Goal: Task Accomplishment & Management: Use online tool/utility

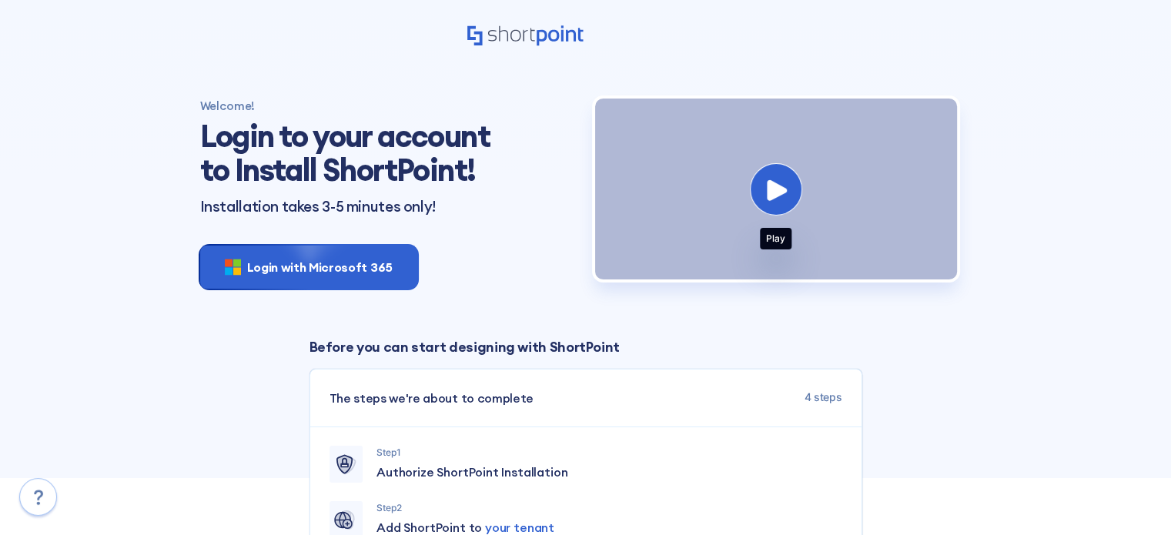
click at [765, 202] on button at bounding box center [776, 189] width 52 height 52
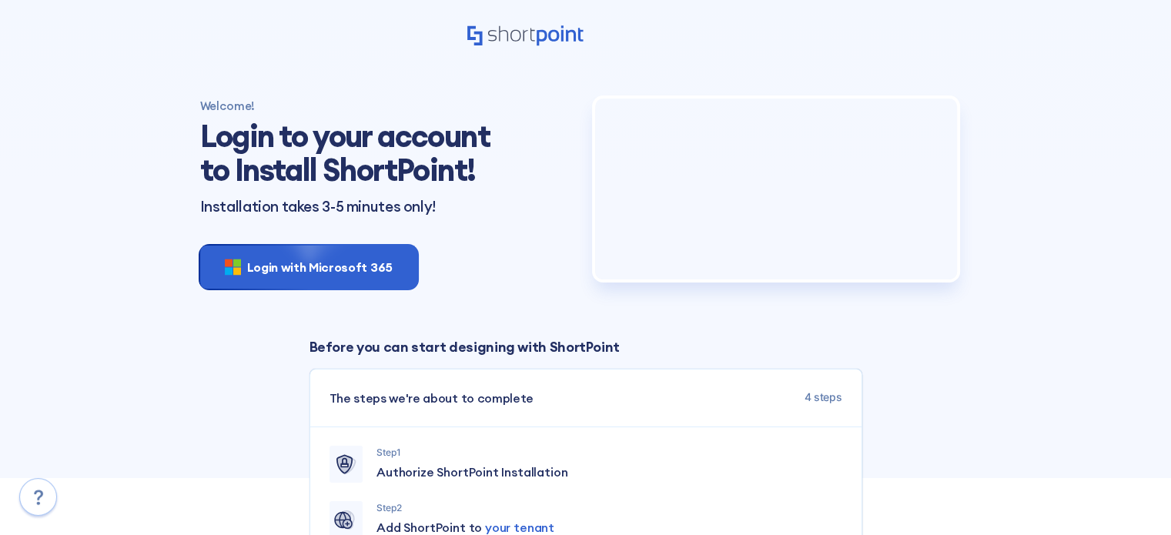
click at [289, 402] on section "Welcome! Login to your account to Install ShortPoint! Installation takes 3-5 mi…" at bounding box center [586, 384] width 808 height 644
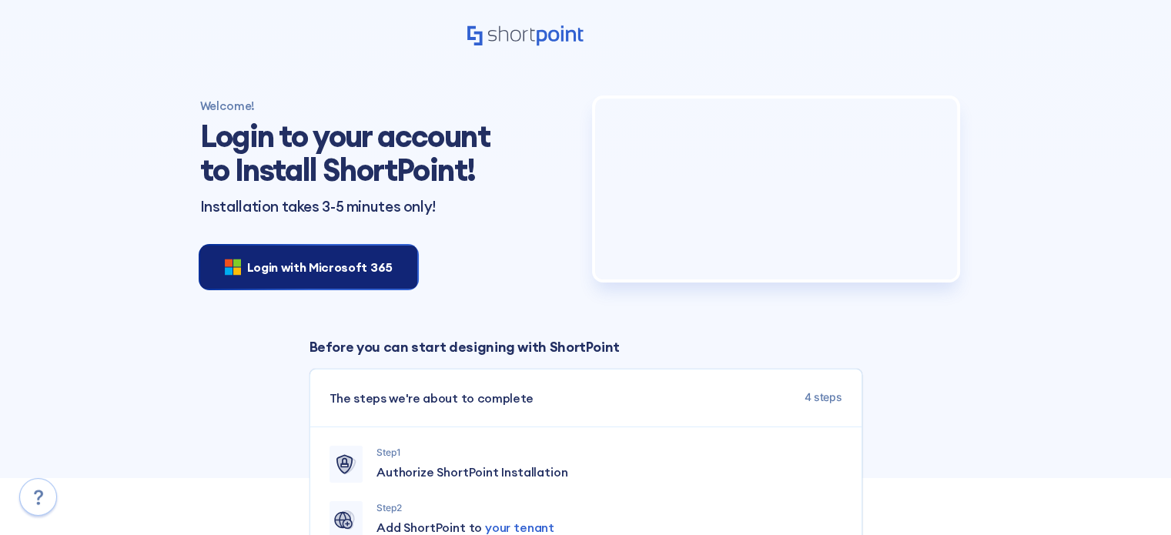
click at [307, 287] on div "Login with Microsoft 365" at bounding box center [308, 267] width 217 height 43
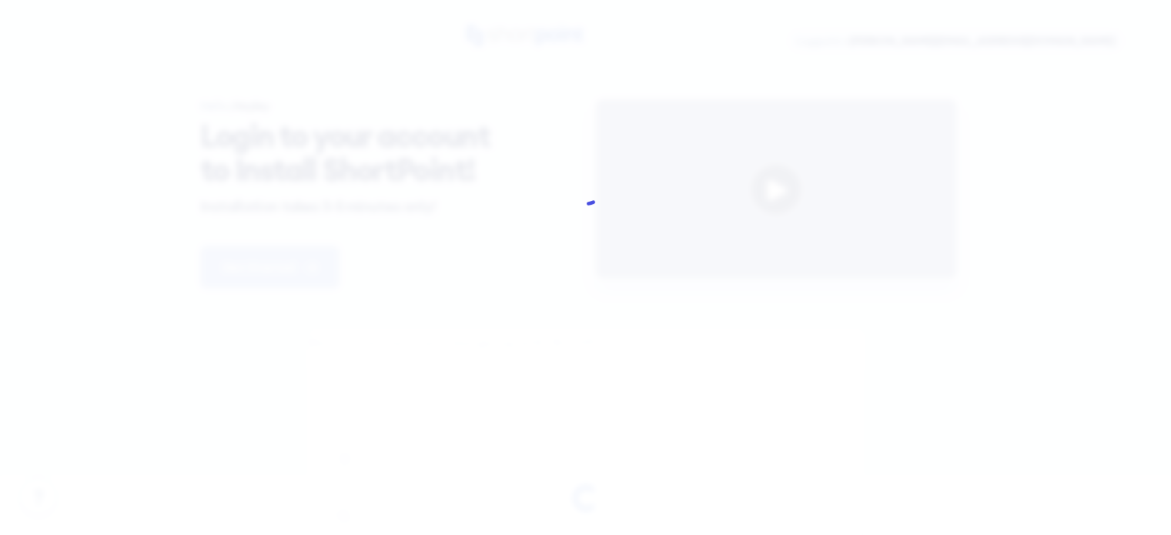
click at [497, 203] on div at bounding box center [585, 183] width 343 height 53
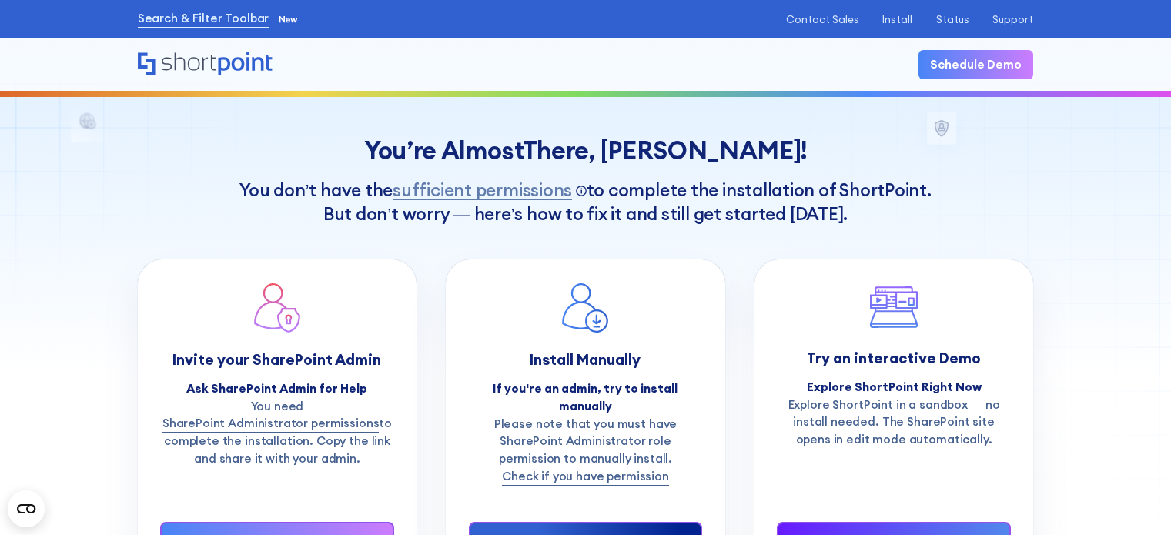
click at [532, 340] on div at bounding box center [585, 311] width 233 height 58
click at [524, 340] on div at bounding box center [585, 311] width 233 height 58
